Goal: Task Accomplishment & Management: Complete application form

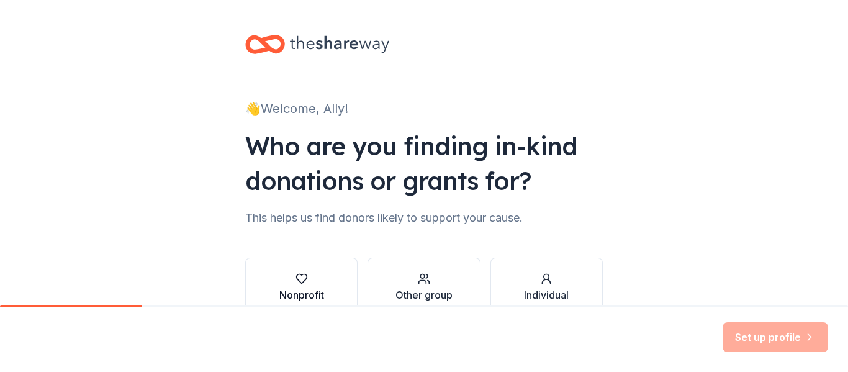
click at [343, 272] on button "Nonprofit" at bounding box center [301, 288] width 112 height 60
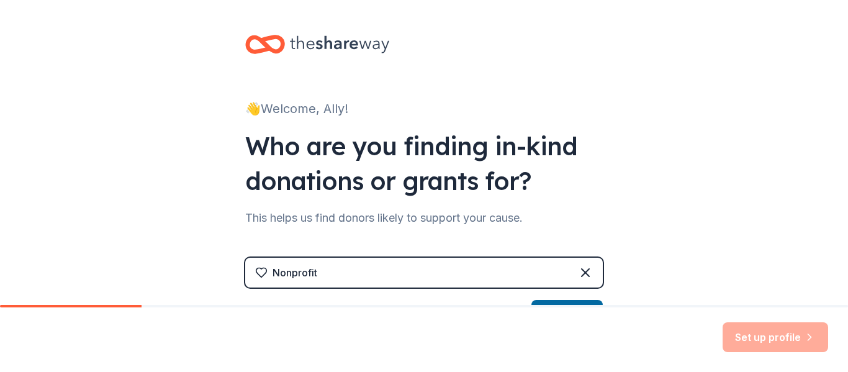
scroll to position [147, 0]
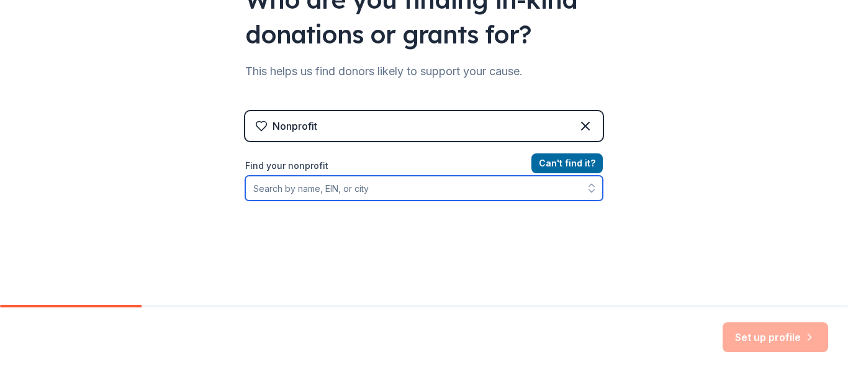
click at [346, 193] on input "Find your nonprofit" at bounding box center [424, 188] width 358 height 25
type input "[MEDICAL_DATA] United"
click at [361, 189] on input "[MEDICAL_DATA] United" at bounding box center [424, 188] width 358 height 25
drag, startPoint x: 420, startPoint y: 192, endPoint x: 206, endPoint y: 178, distance: 214.1
click at [206, 178] on div "👋 Welcome, Ally! Who are you finding in-kind donations or grants for? This help…" at bounding box center [424, 118] width 848 height 531
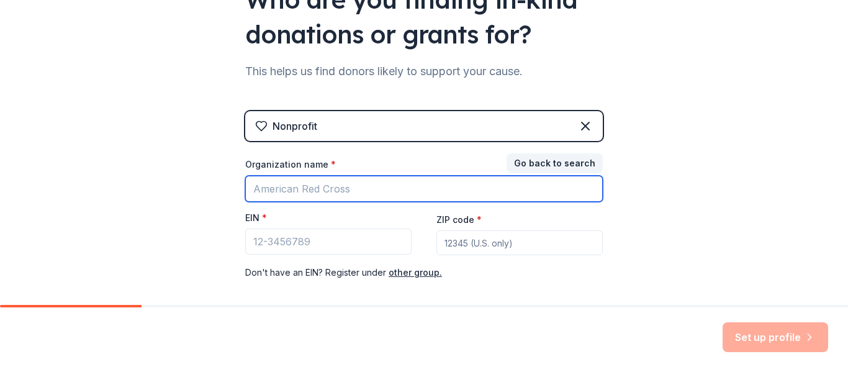
click at [303, 196] on input "Organization name *" at bounding box center [424, 189] width 358 height 26
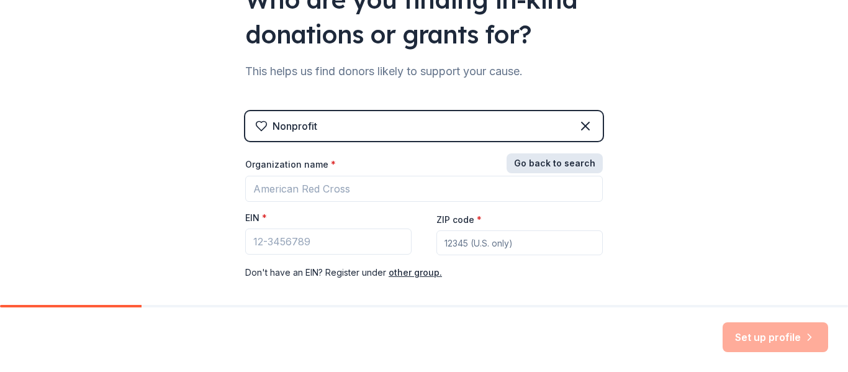
click at [507, 168] on button "Go back to search" at bounding box center [555, 163] width 96 height 20
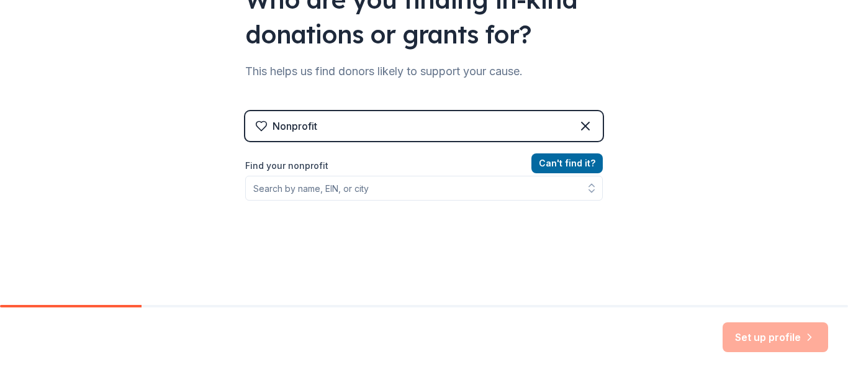
click at [294, 207] on div "Can ' t find it? Find your nonprofit" at bounding box center [424, 228] width 358 height 144
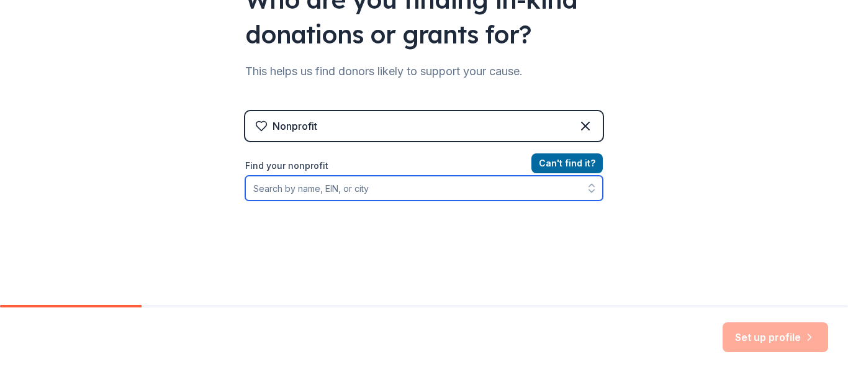
click at [276, 188] on input "Find your nonprofit" at bounding box center [424, 188] width 358 height 25
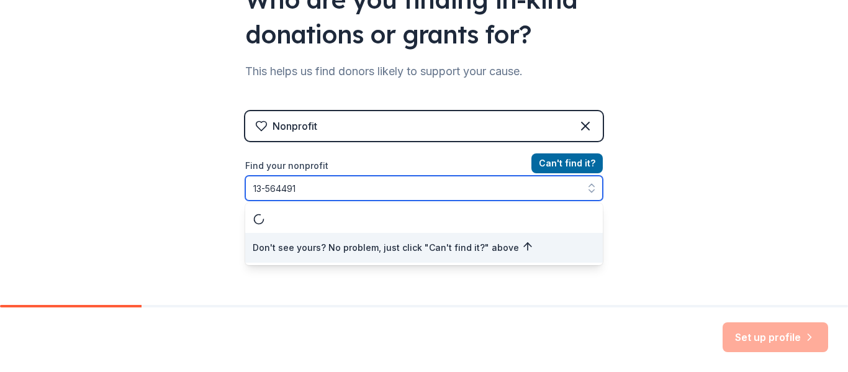
type input "[US_EMPLOYER_IDENTIFICATION_NUMBER]"
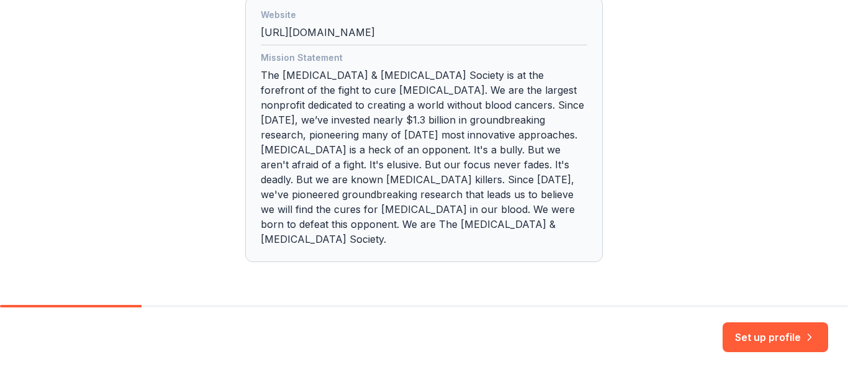
scroll to position [417, 0]
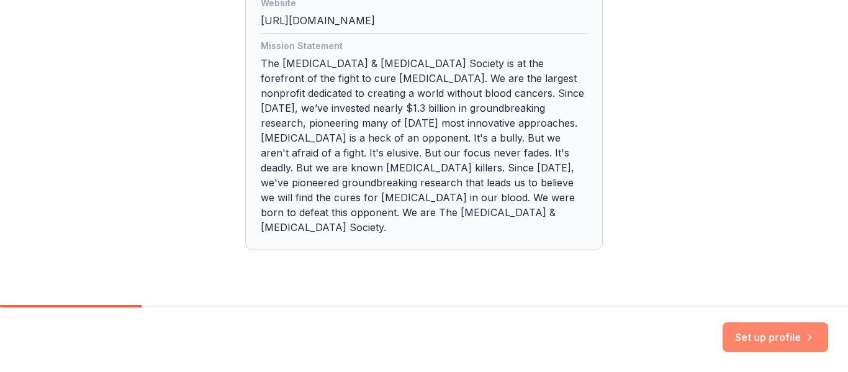
click at [754, 341] on button "Set up profile" at bounding box center [776, 337] width 106 height 30
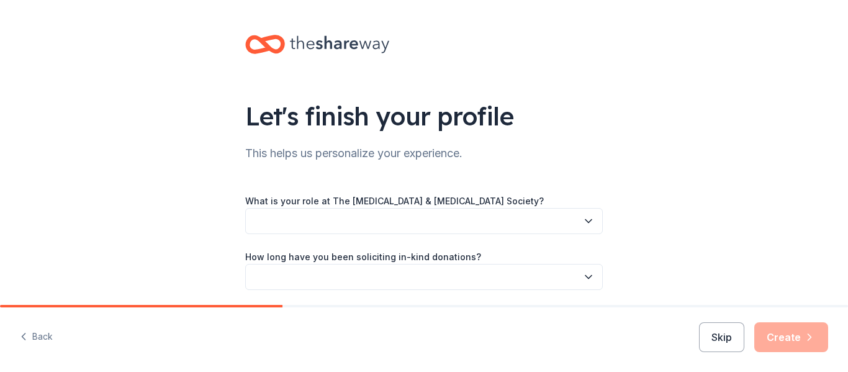
scroll to position [37, 0]
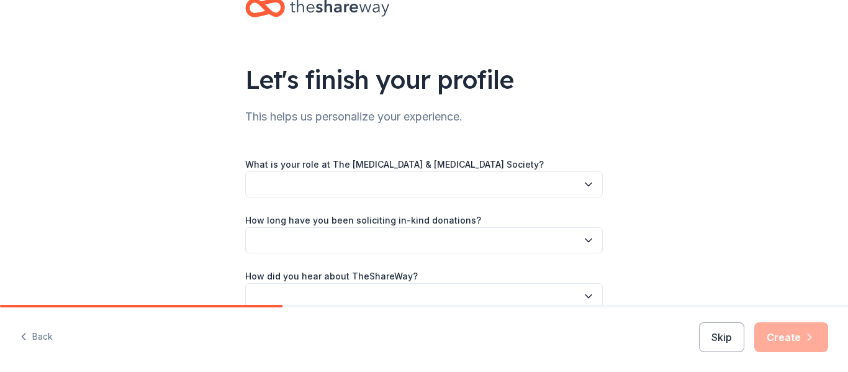
click at [384, 183] on button "button" at bounding box center [424, 184] width 358 height 26
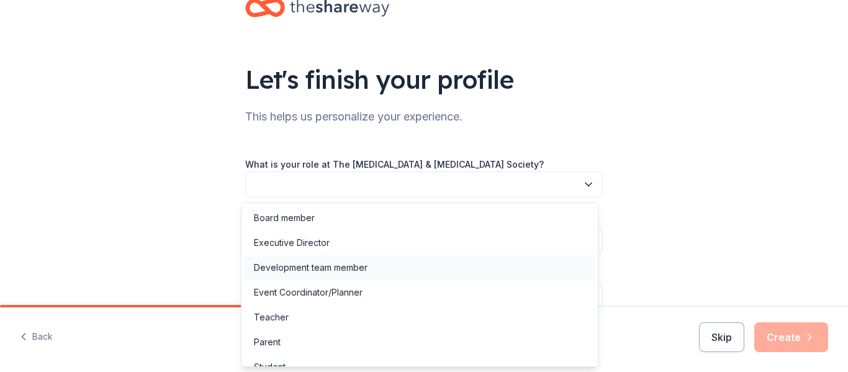
click at [344, 267] on div "Development team member" at bounding box center [311, 267] width 114 height 15
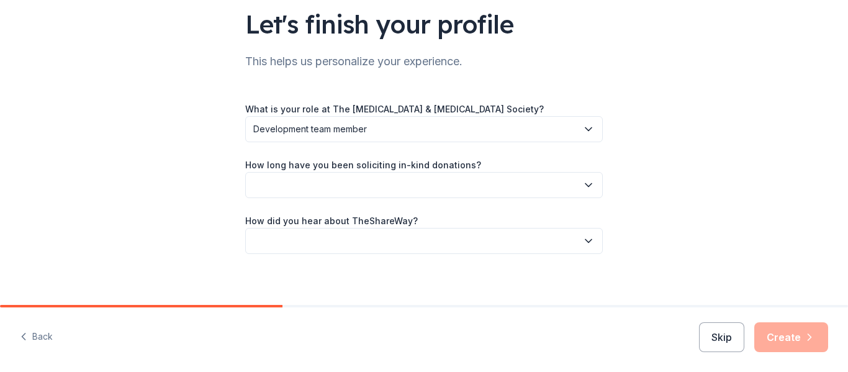
scroll to position [93, 0]
click at [307, 192] on button "button" at bounding box center [424, 184] width 358 height 26
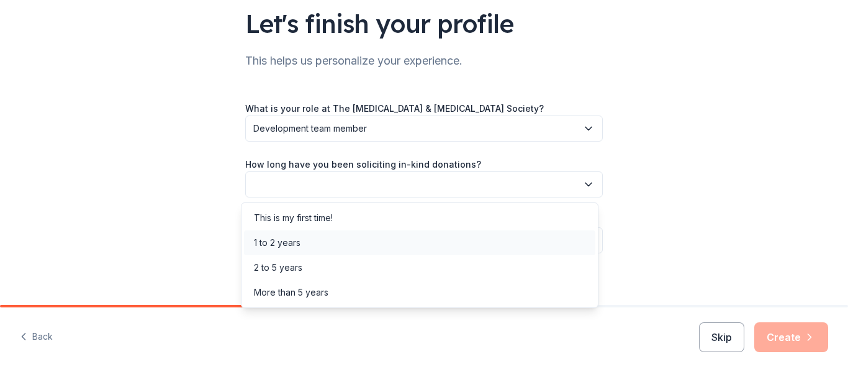
click at [315, 243] on div "1 to 2 years" at bounding box center [419, 242] width 351 height 25
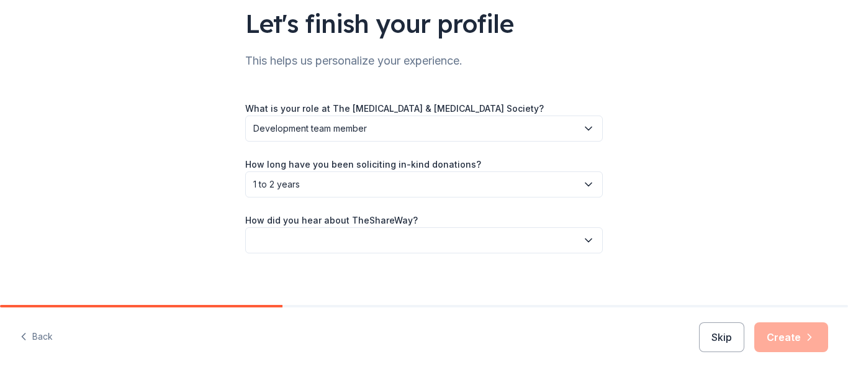
scroll to position [101, 0]
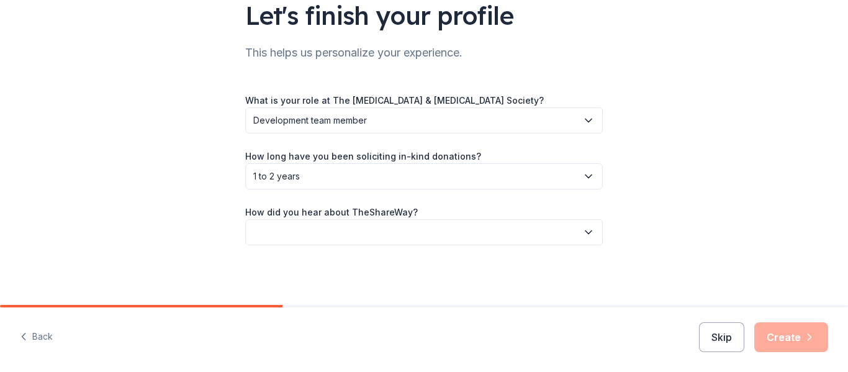
click at [325, 230] on button "button" at bounding box center [424, 232] width 358 height 26
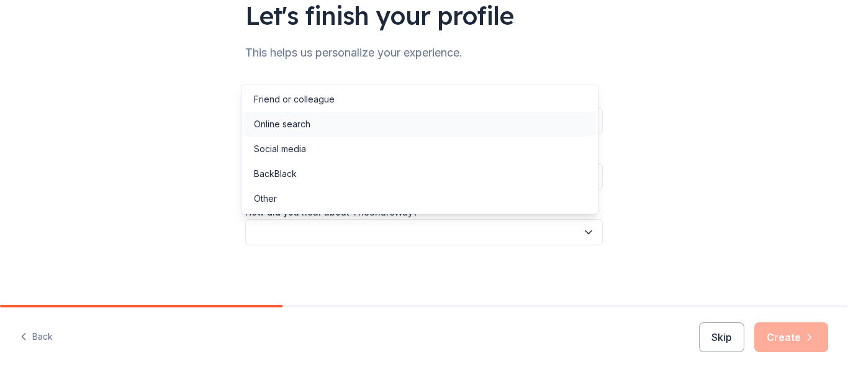
click at [300, 127] on div "Online search" at bounding box center [282, 124] width 56 height 15
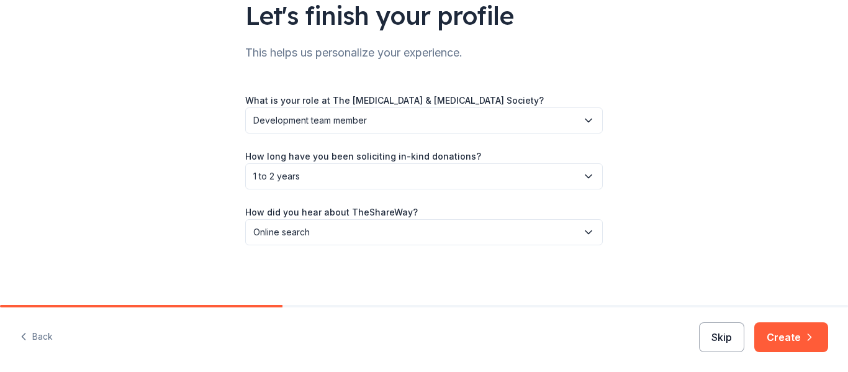
click at [731, 330] on button "Skip" at bounding box center [721, 337] width 45 height 30
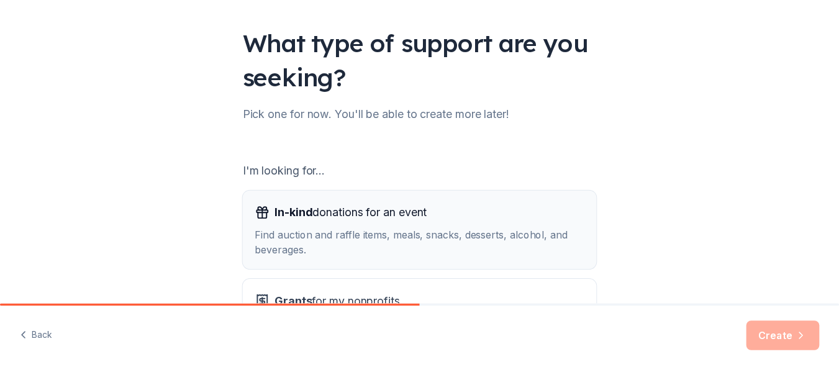
scroll to position [196, 0]
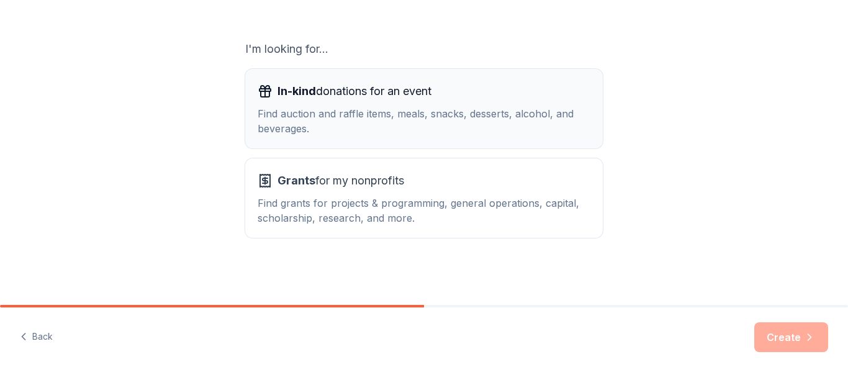
click at [443, 119] on div "Find auction and raffle items, meals, snacks, desserts, alcohol, and beverages." at bounding box center [424, 121] width 333 height 30
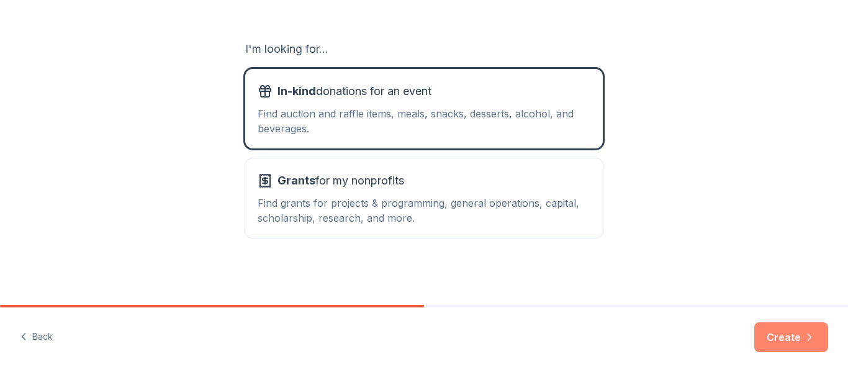
click at [780, 334] on button "Create" at bounding box center [791, 337] width 74 height 30
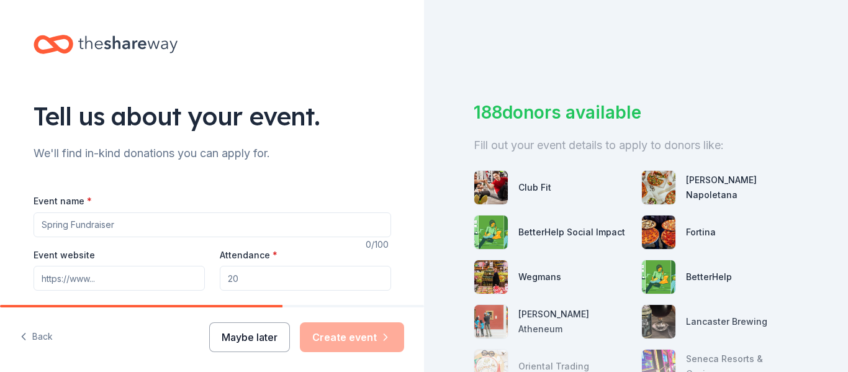
click at [253, 344] on button "Maybe later" at bounding box center [249, 337] width 81 height 30
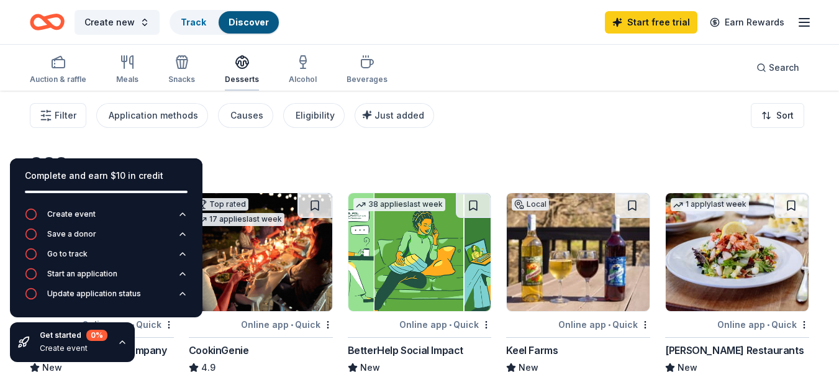
click at [232, 70] on div "Desserts" at bounding box center [242, 70] width 34 height 30
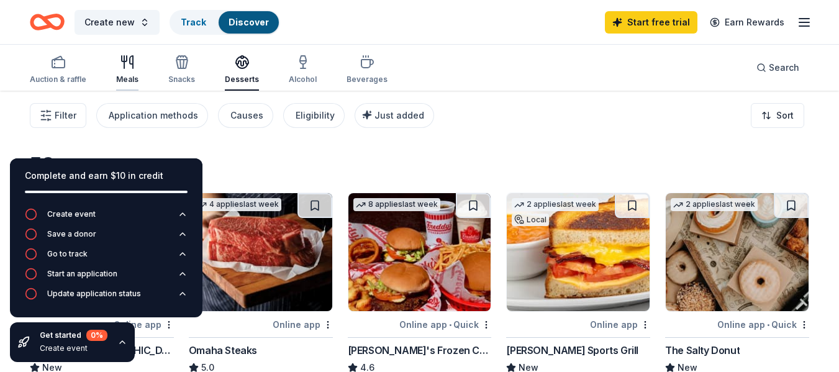
click at [127, 63] on icon "button" at bounding box center [127, 62] width 15 height 15
